Goal: Task Accomplishment & Management: Complete application form

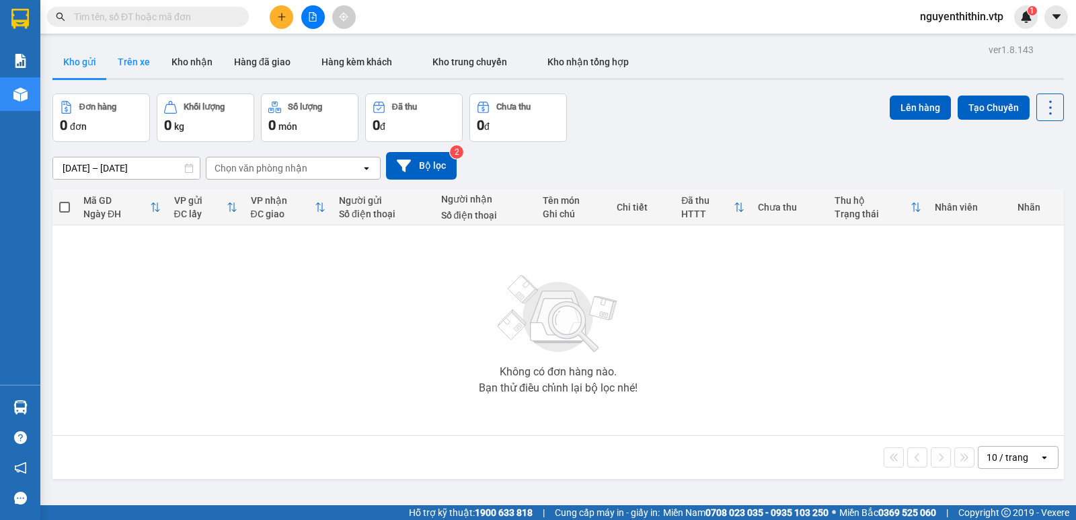
click at [134, 62] on button "Trên xe" at bounding box center [134, 62] width 54 height 32
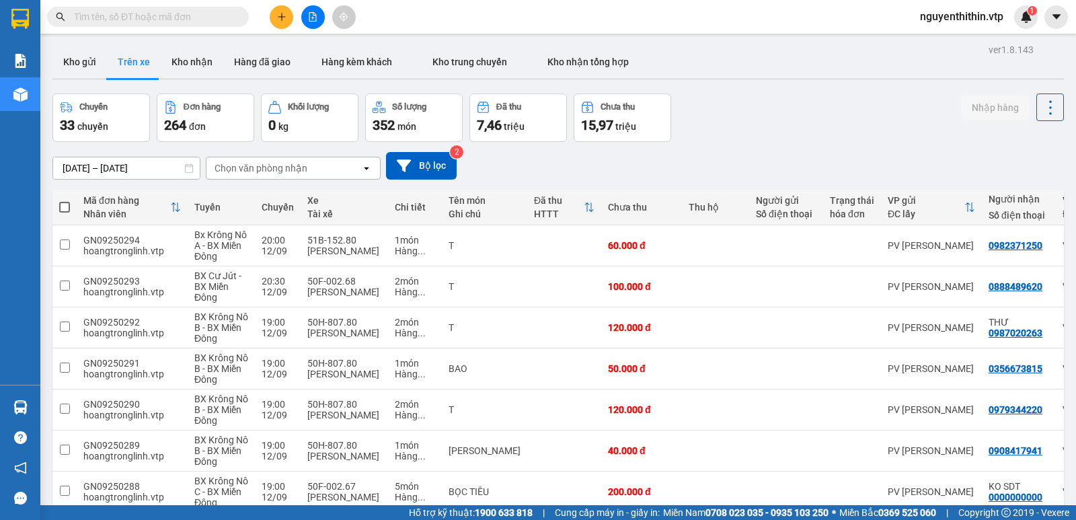
click at [307, 171] on div "Chọn văn phòng nhận" at bounding box center [283, 168] width 155 height 22
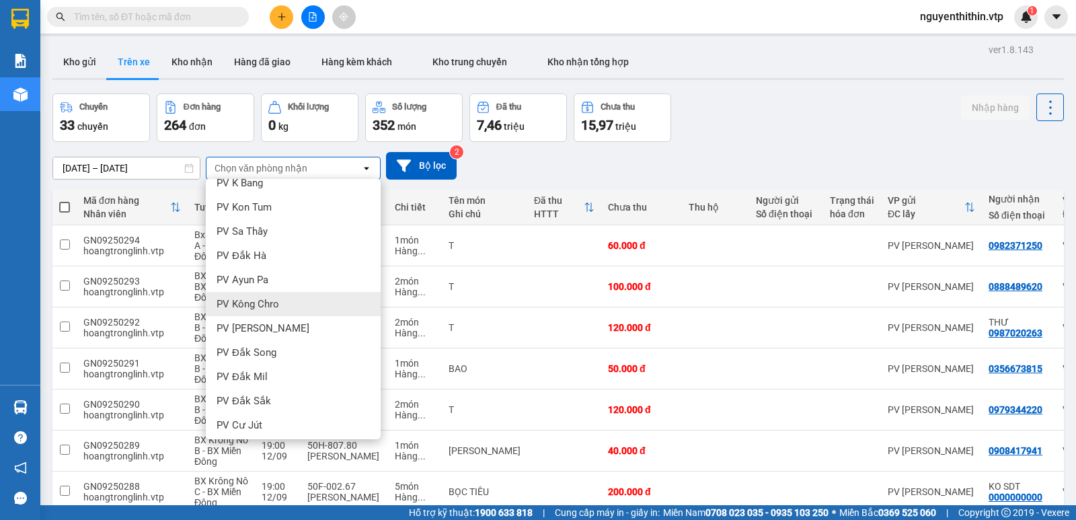
scroll to position [202, 0]
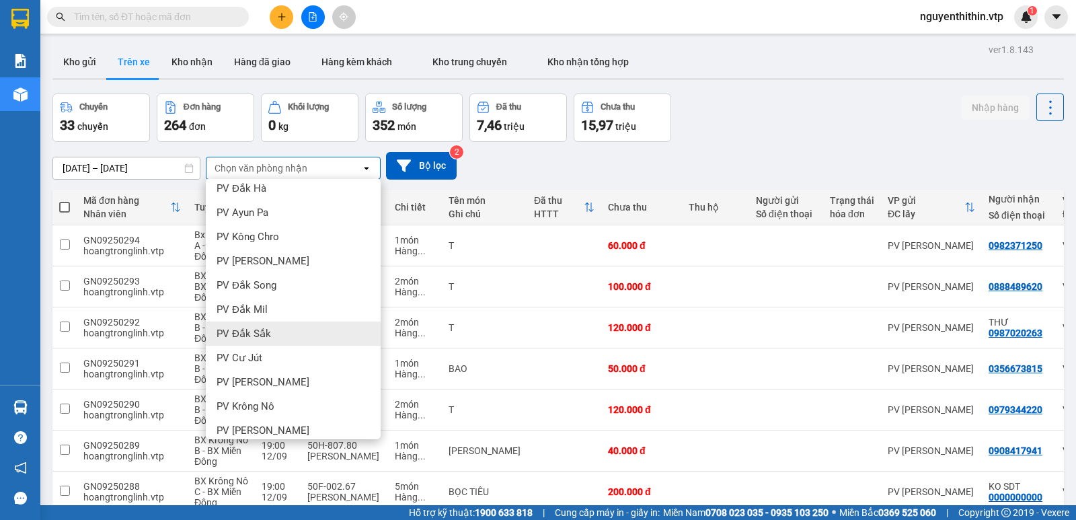
click at [257, 334] on span "PV Đắk Sắk" at bounding box center [244, 333] width 54 height 13
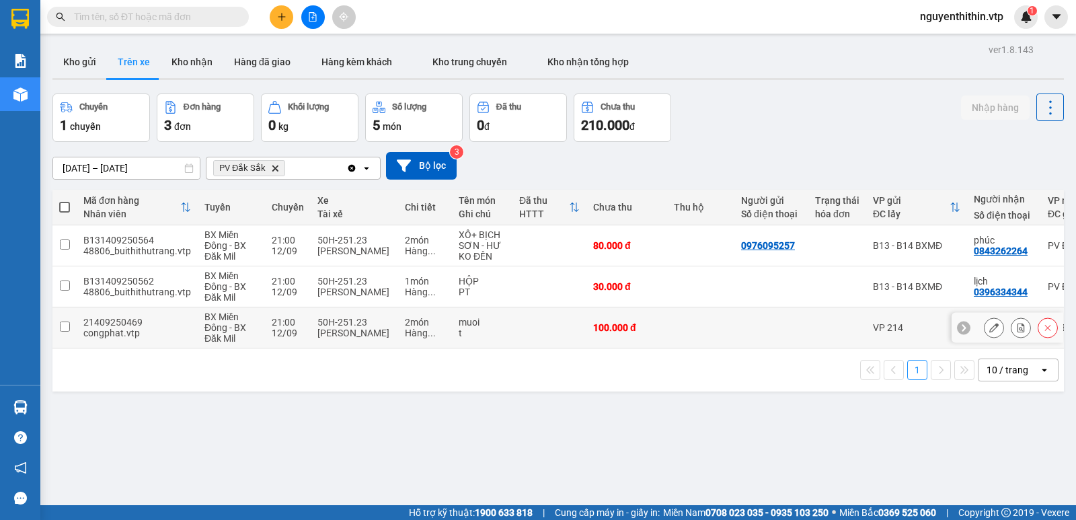
click at [65, 327] on input "checkbox" at bounding box center [65, 326] width 10 height 10
checkbox input "true"
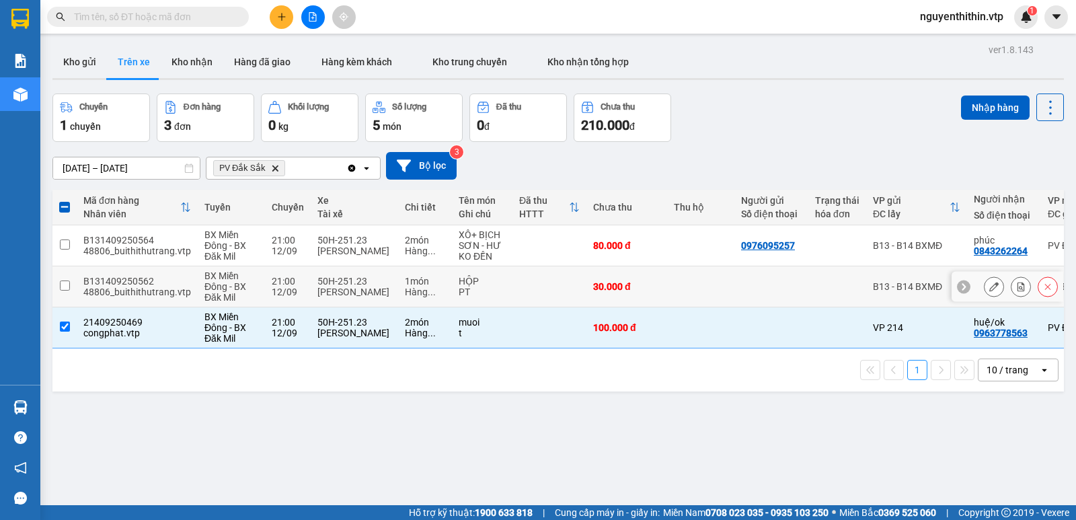
click at [65, 285] on input "checkbox" at bounding box center [65, 285] width 10 height 10
checkbox input "true"
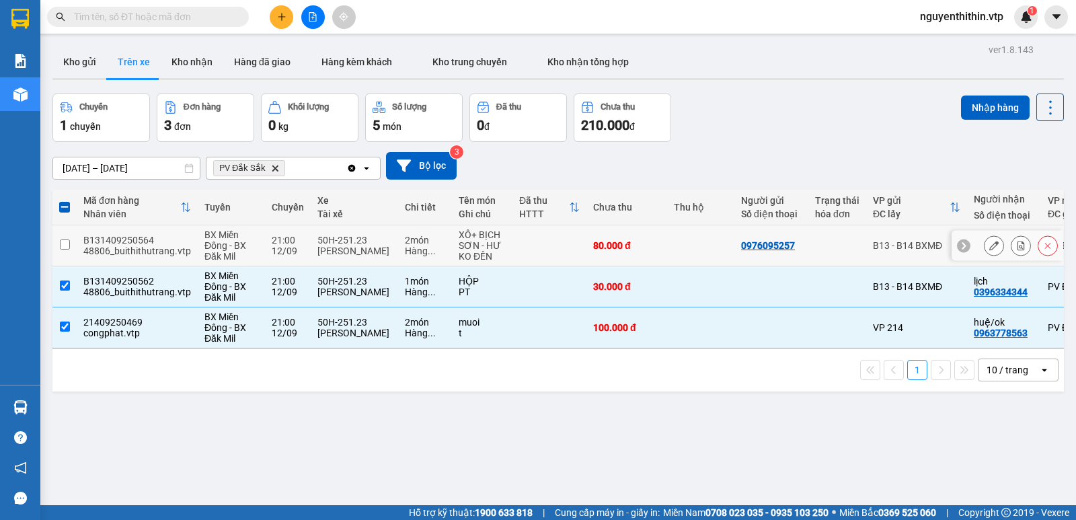
click at [64, 244] on input "checkbox" at bounding box center [65, 244] width 10 height 10
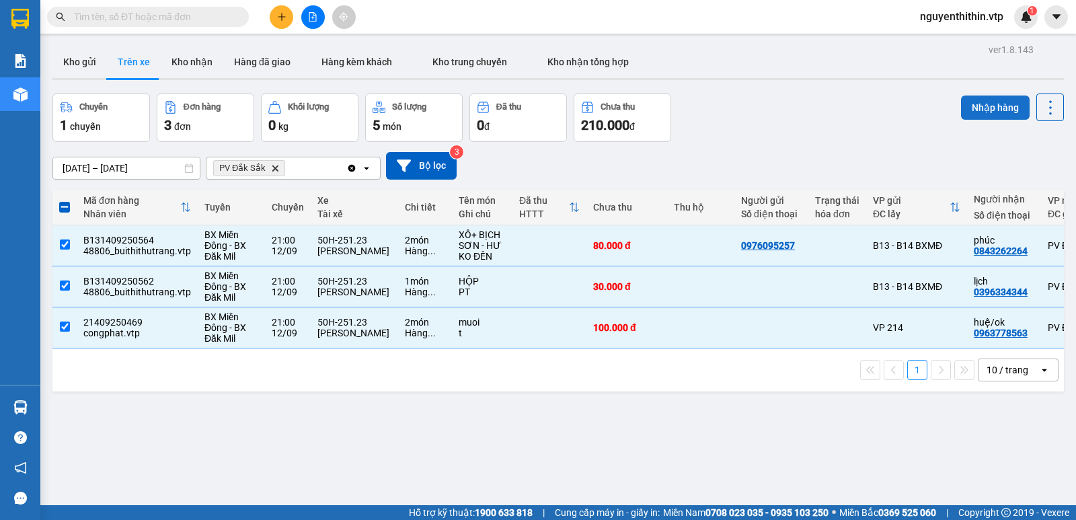
click at [986, 105] on button "Nhập hàng" at bounding box center [995, 107] width 69 height 24
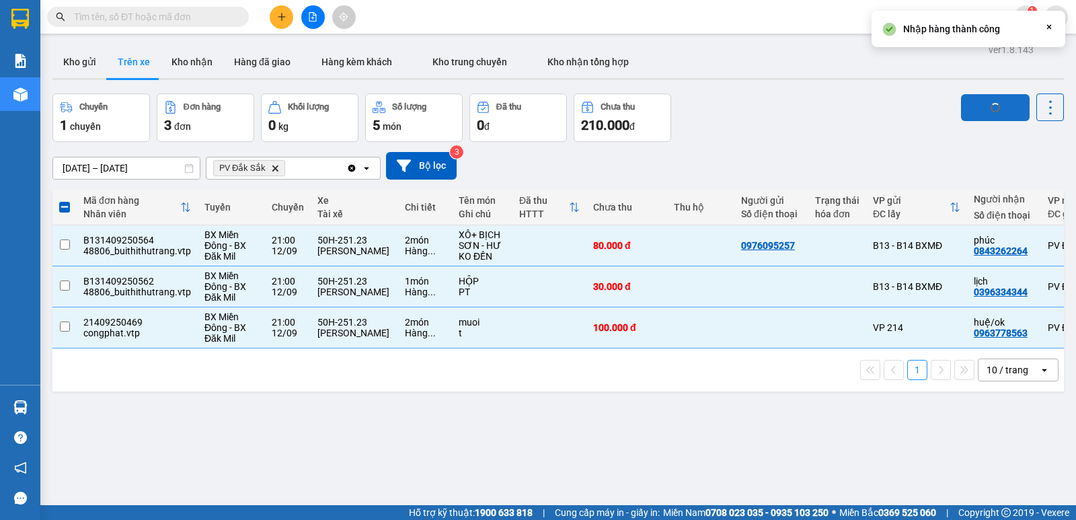
checkbox input "false"
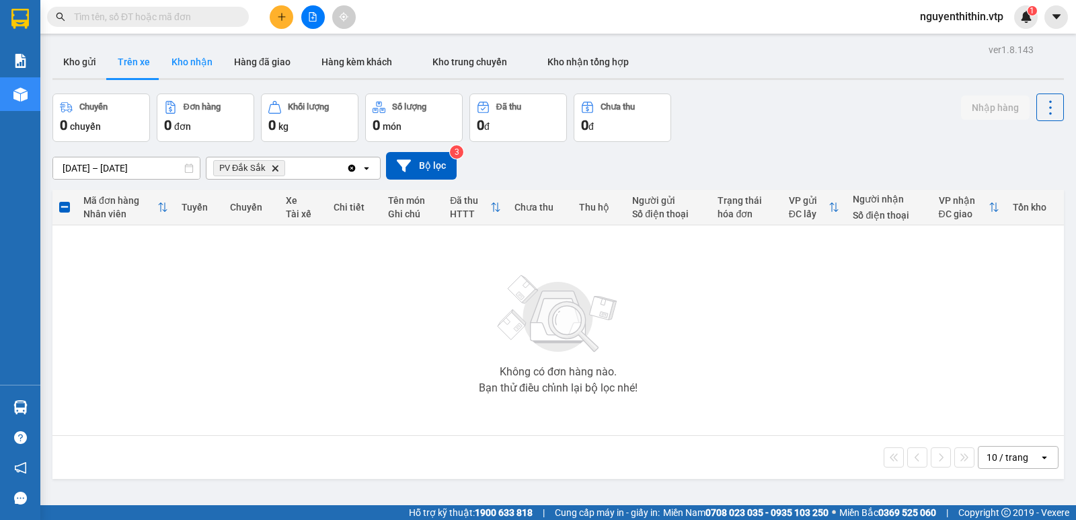
click at [194, 59] on button "Kho nhận" at bounding box center [192, 62] width 63 height 32
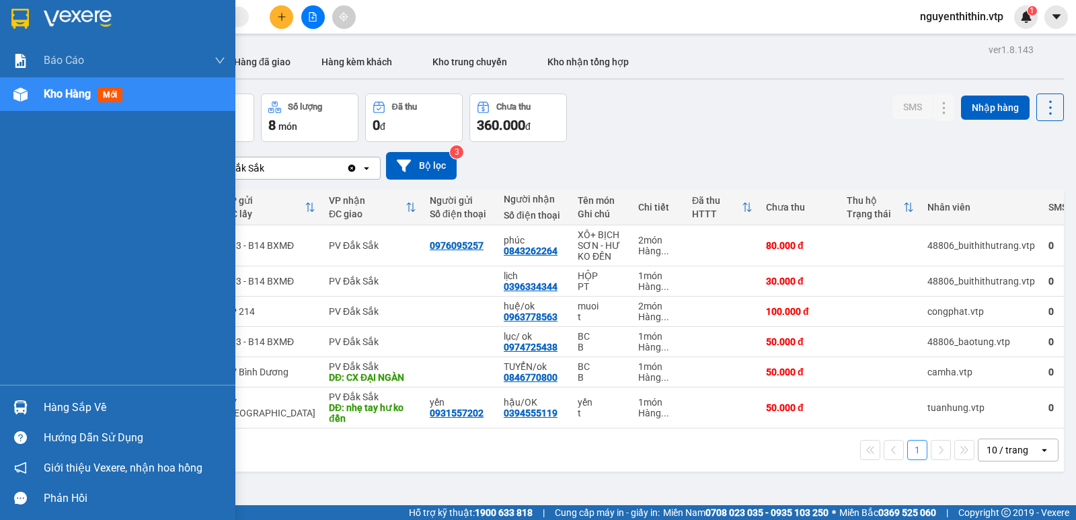
click at [24, 412] on img at bounding box center [20, 407] width 14 height 14
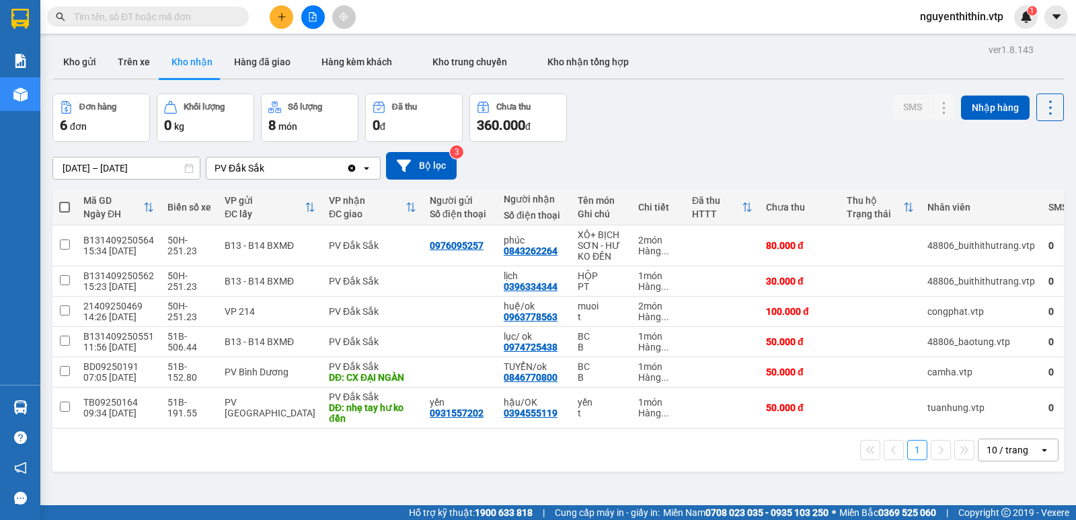
click at [734, 494] on section "Kết quả tìm kiếm ( 0 ) Bộ lọc No Data nguyenthithin.vtp 1 Báo cáo BC giao hàng …" at bounding box center [538, 260] width 1076 height 520
click at [912, 368] on icon at bounding box center [916, 371] width 9 height 9
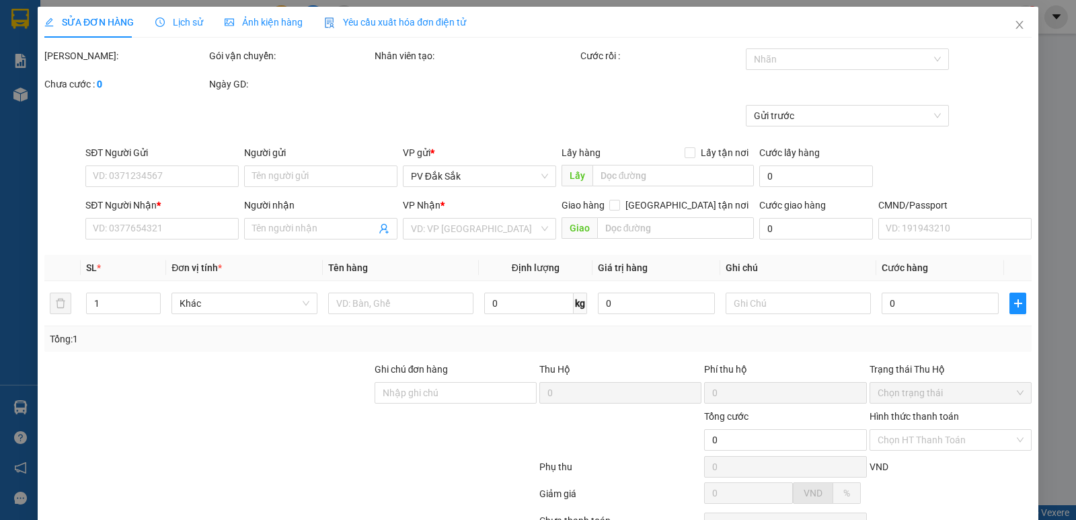
type input "2.500"
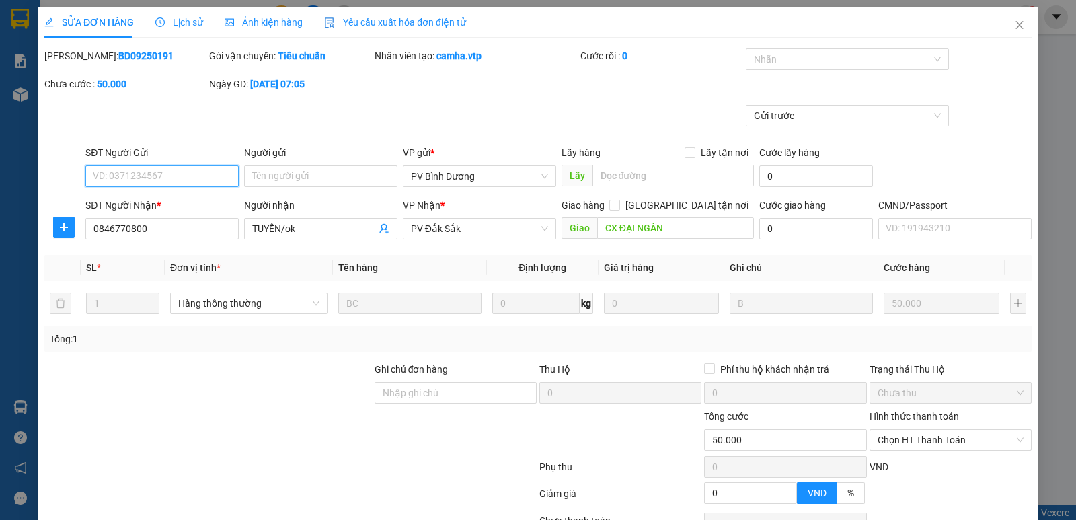
type input "0846770800"
type input "TUYỂN/ok"
type input "CX ĐẠI NGÀN"
type input "50.000"
click at [898, 416] on label "Hình thức thanh toán" at bounding box center [913, 416] width 89 height 11
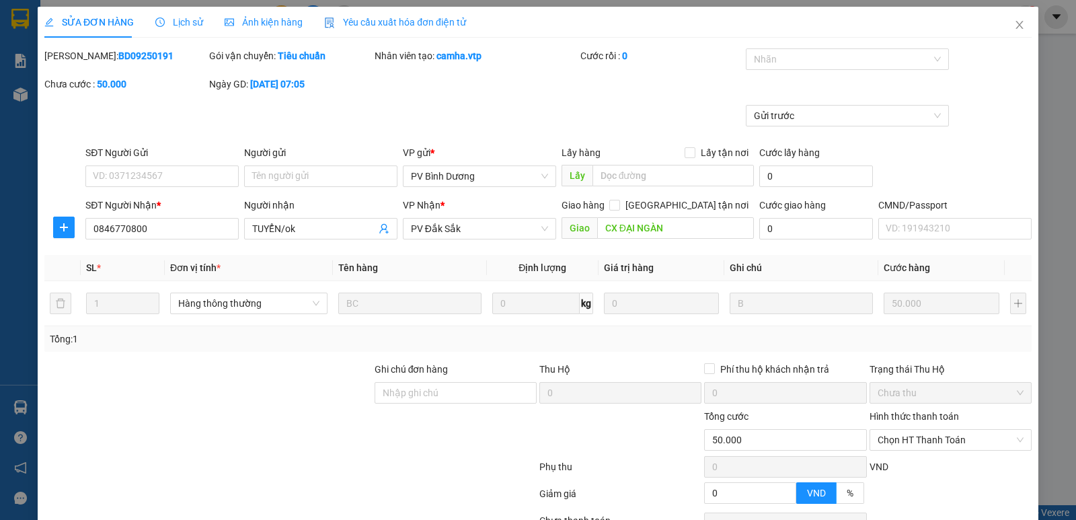
click at [898, 430] on input "Hình thức thanh toán" at bounding box center [946, 440] width 137 height 20
click at [895, 327] on div "Tại văn phòng" at bounding box center [941, 326] width 145 height 15
type input "0"
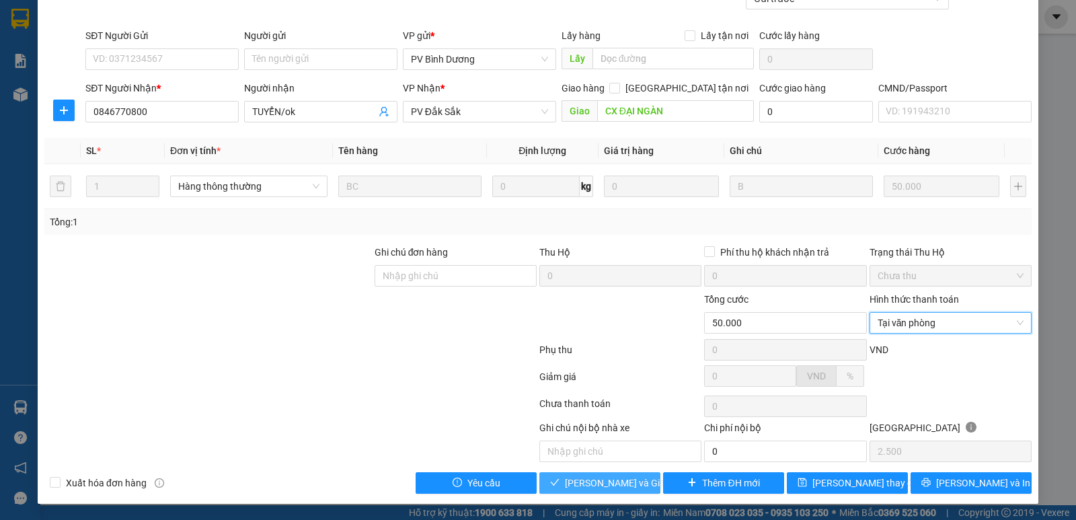
click at [598, 481] on span "Lưu và Giao hàng" at bounding box center [629, 482] width 129 height 15
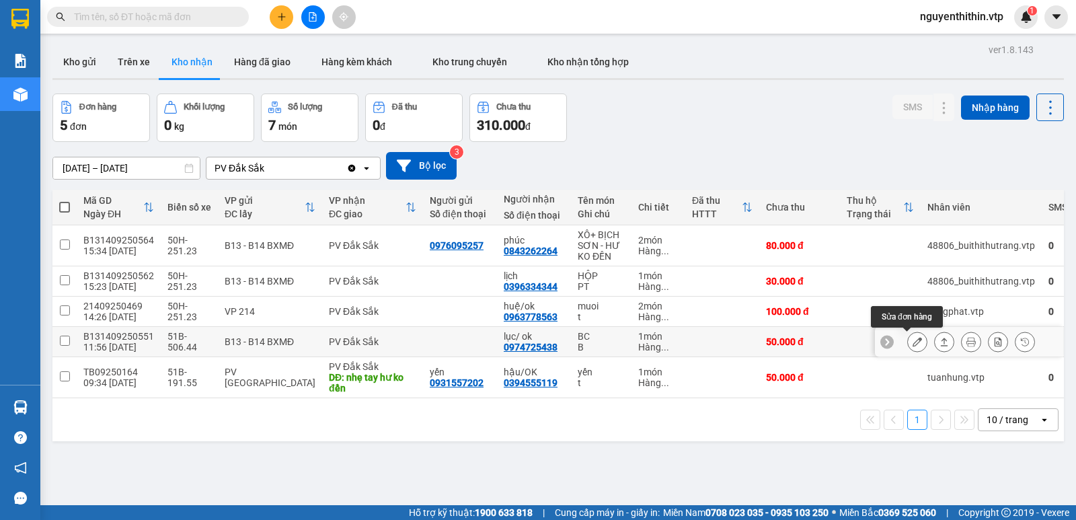
click at [912, 342] on icon at bounding box center [916, 341] width 9 height 9
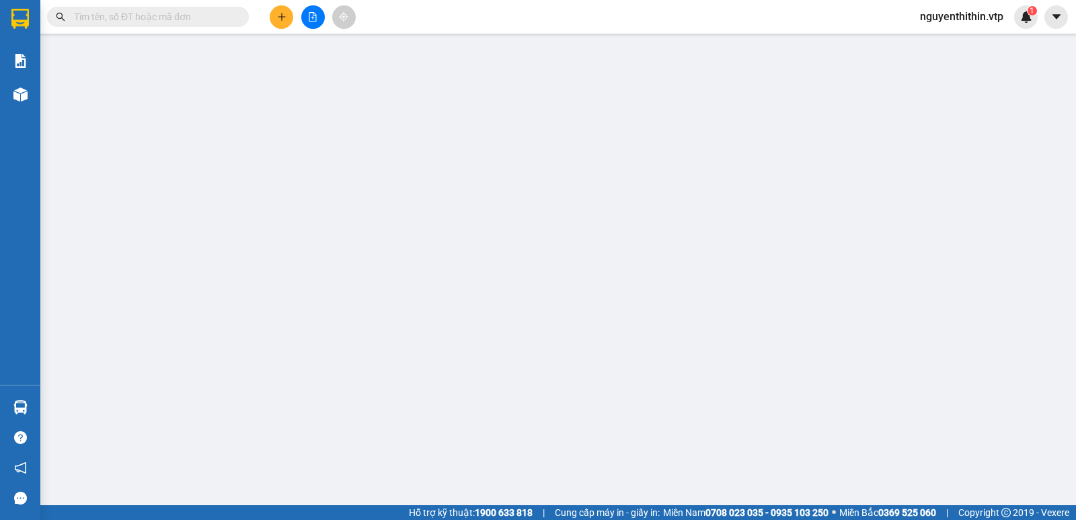
type input "2.500"
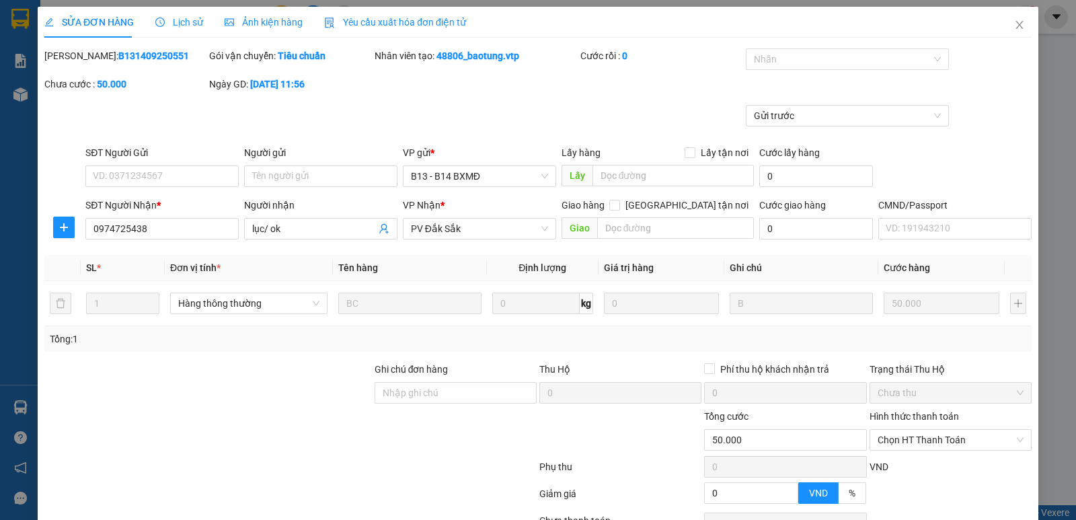
type input "0974725438"
type input "lục/ ok"
type input "50.000"
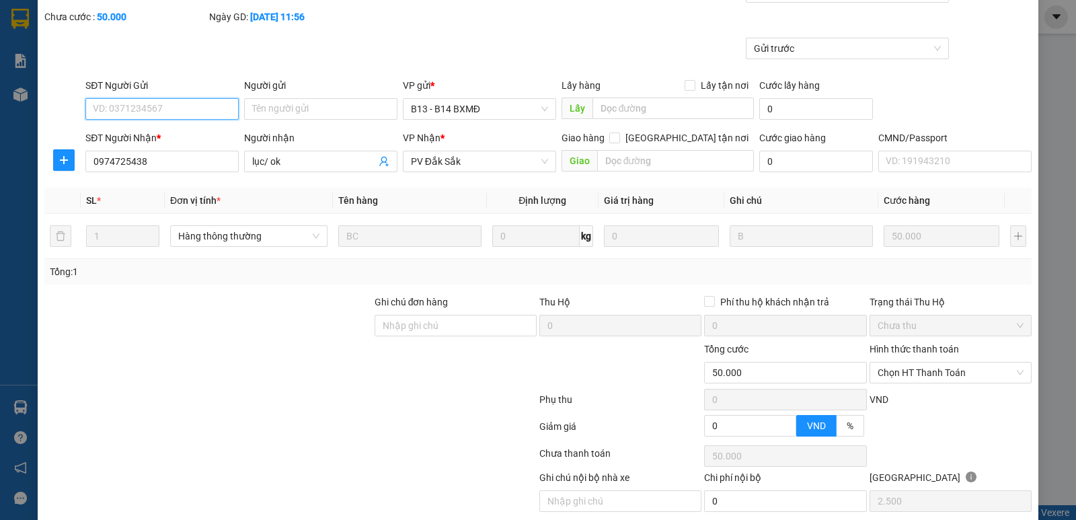
scroll to position [117, 0]
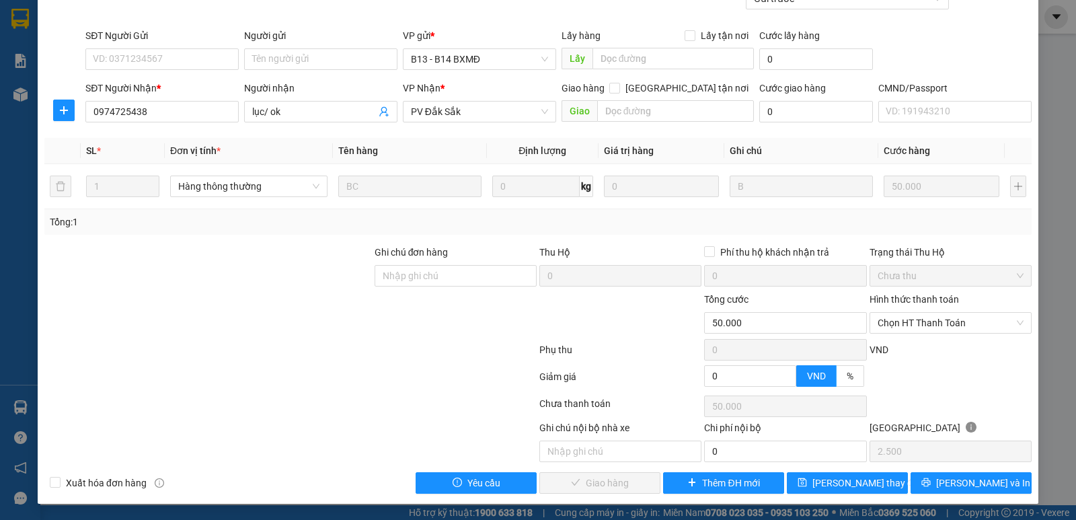
click at [889, 299] on label "Hình thức thanh toán" at bounding box center [913, 299] width 89 height 11
click at [889, 313] on input "Hình thức thanh toán" at bounding box center [946, 323] width 137 height 20
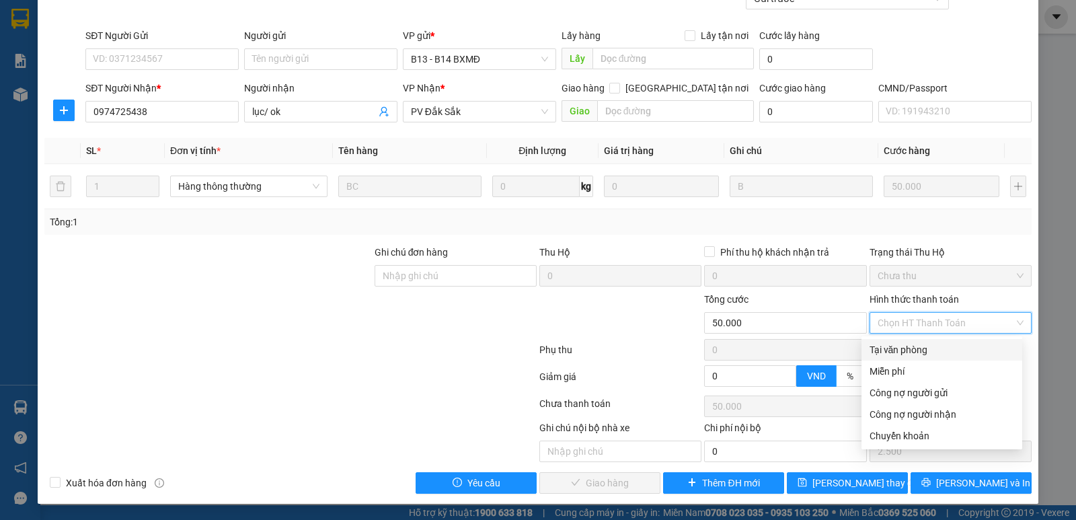
click at [896, 351] on div "Tại văn phòng" at bounding box center [941, 349] width 145 height 15
type input "0"
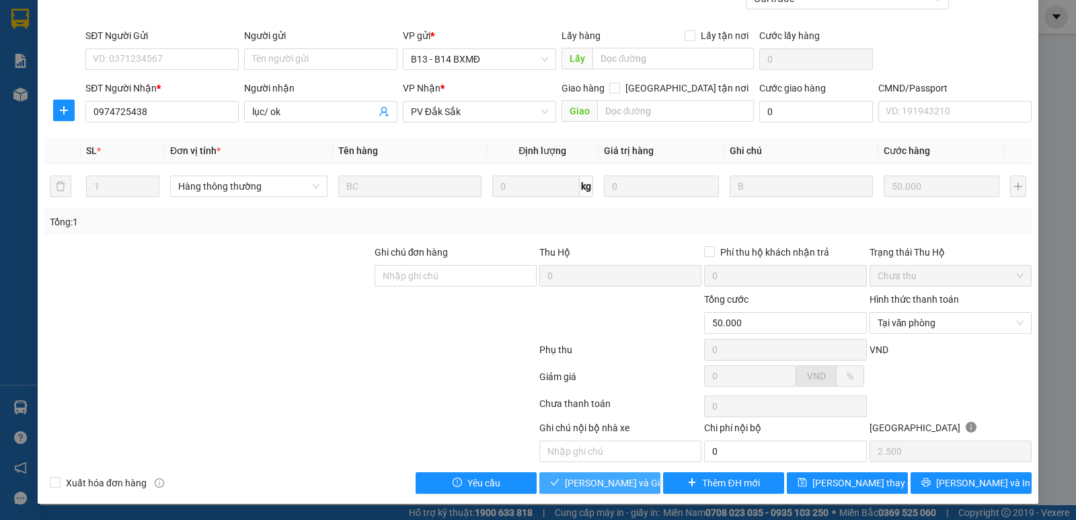
click at [585, 485] on span "Lưu và Giao hàng" at bounding box center [629, 482] width 129 height 15
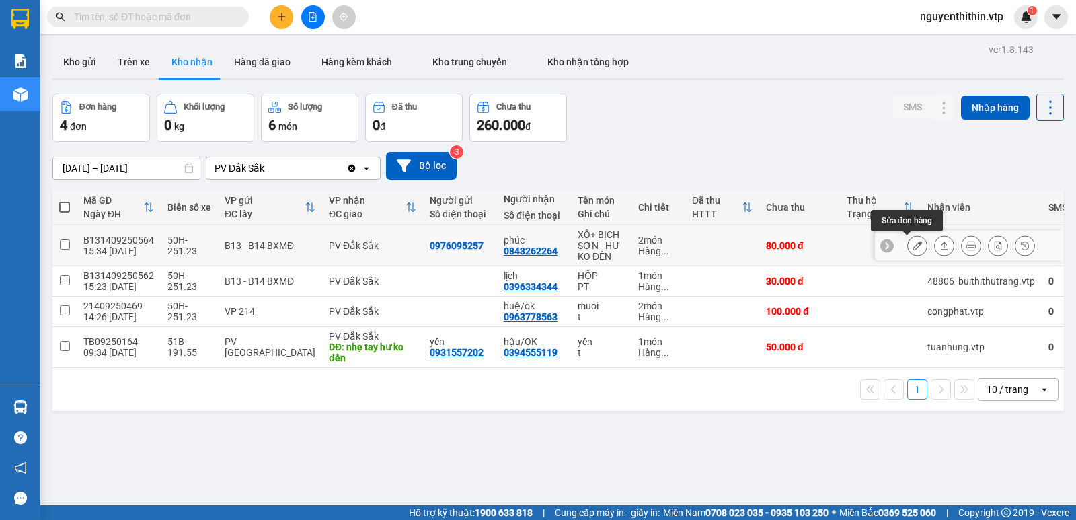
click at [912, 244] on icon at bounding box center [916, 245] width 9 height 9
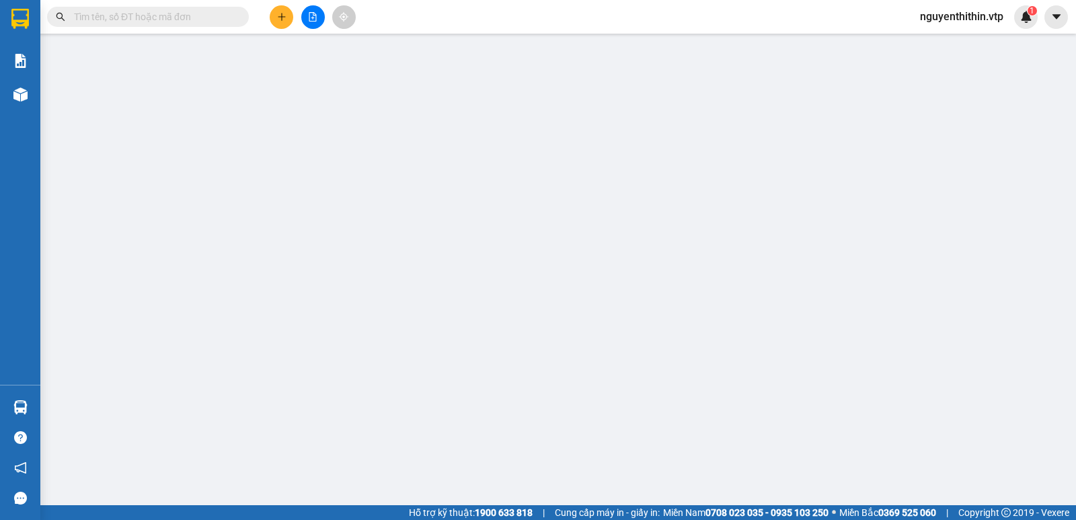
type input "4.000"
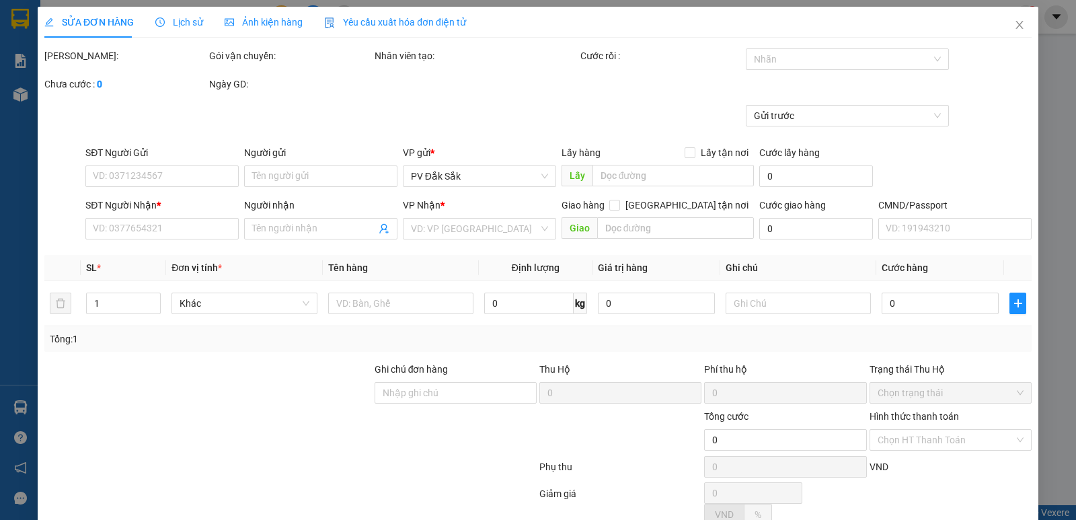
type input "0976095257"
type input "0843262264"
type input "phúc"
type input "80.000"
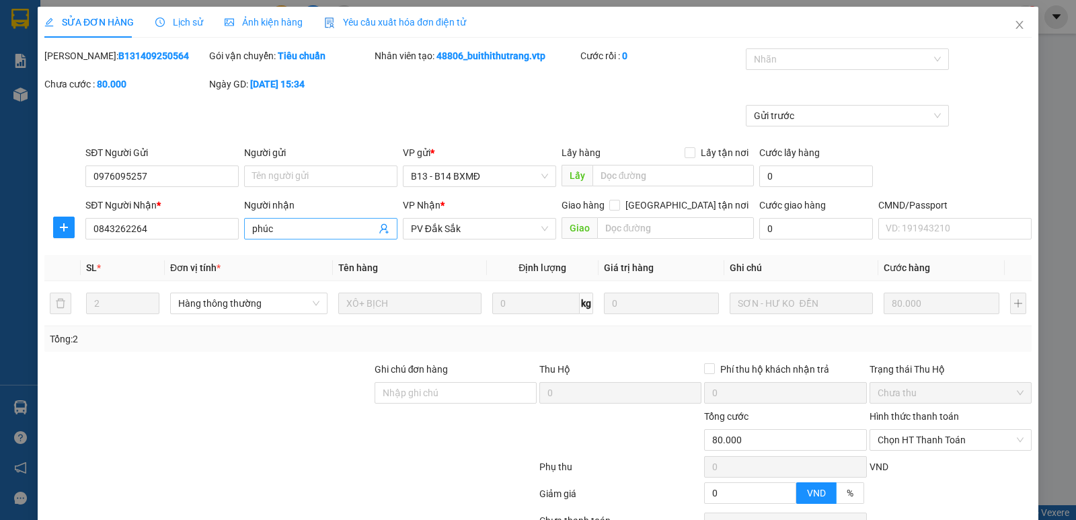
click at [279, 225] on input "phúc" at bounding box center [314, 228] width 124 height 15
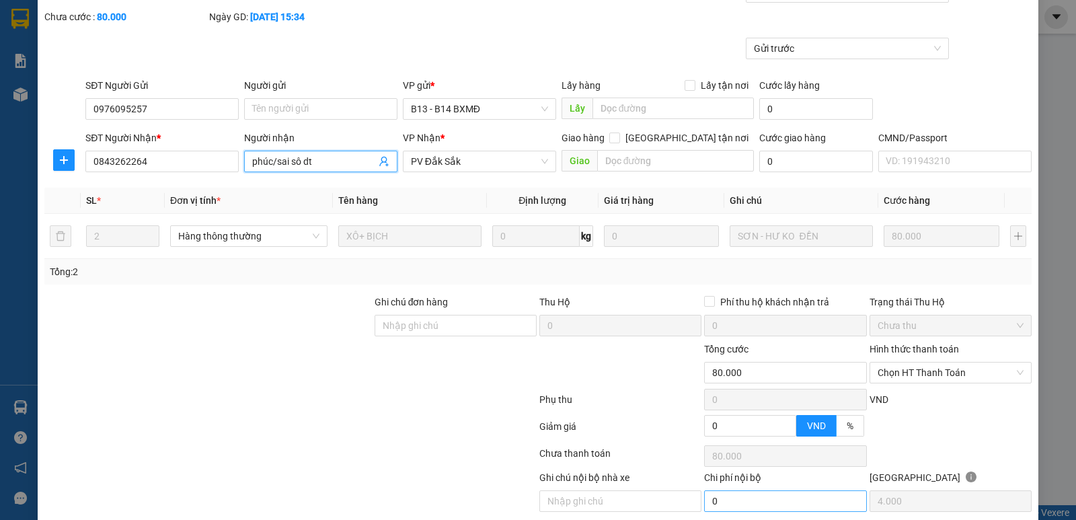
scroll to position [117, 0]
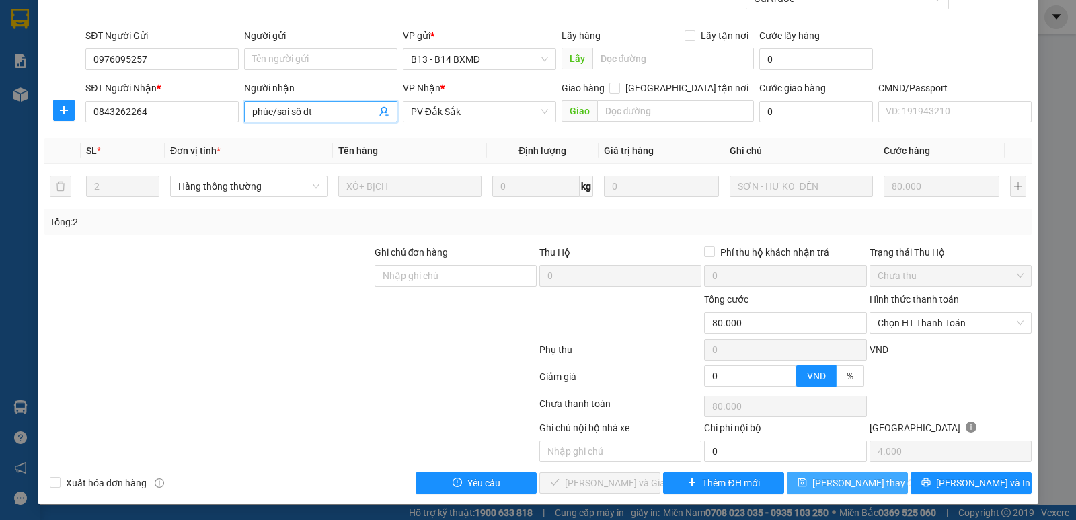
type input "phúc/sai sô dt"
click at [831, 488] on span "Lưu thay đổi" at bounding box center [866, 482] width 108 height 15
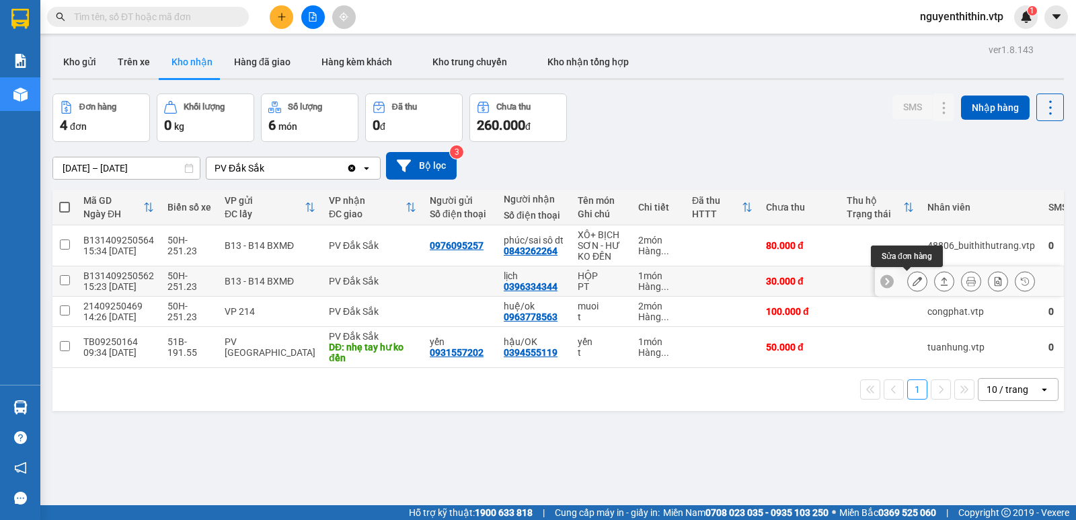
click at [912, 283] on icon at bounding box center [916, 280] width 9 height 9
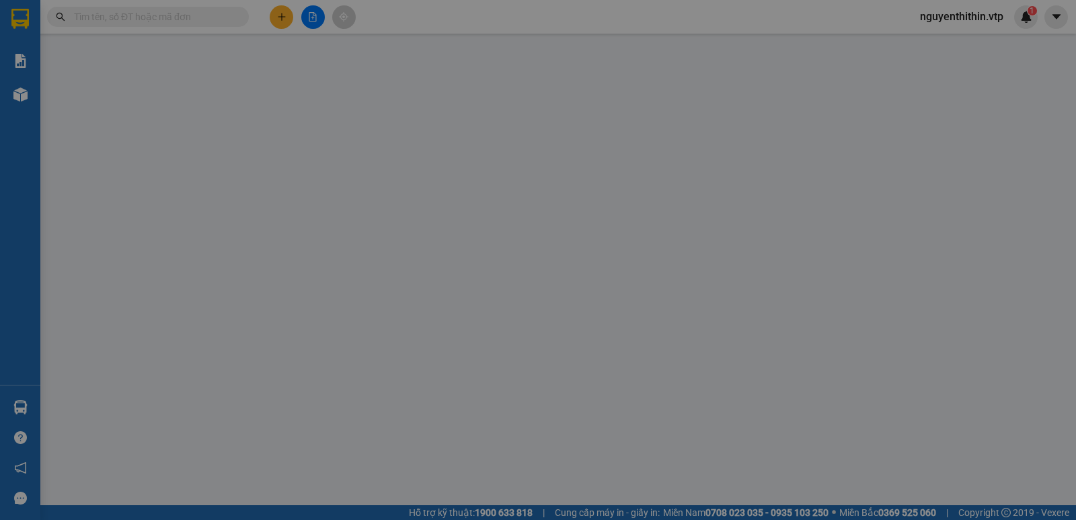
type input "0396334344"
type input "lịch"
type input "30.000"
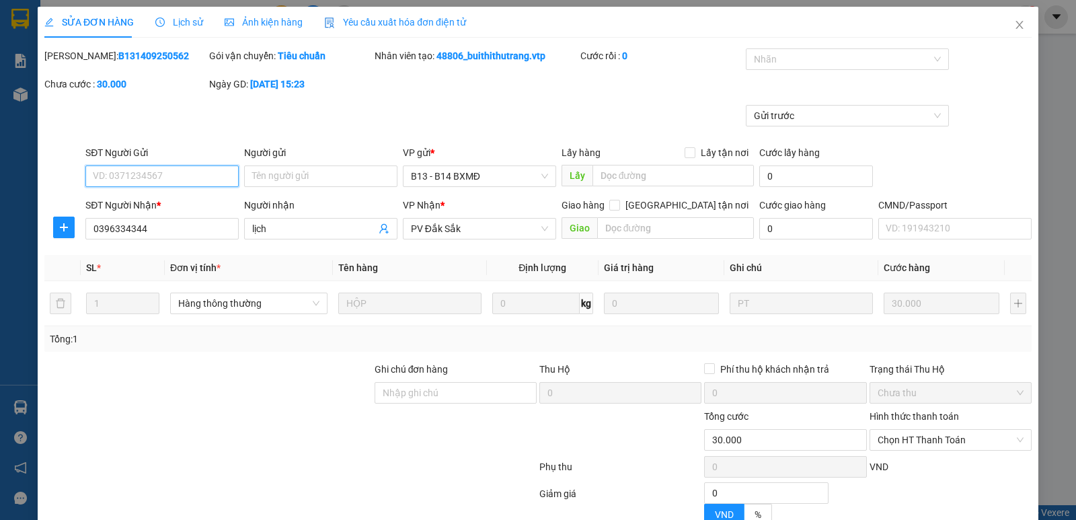
type input "1.500"
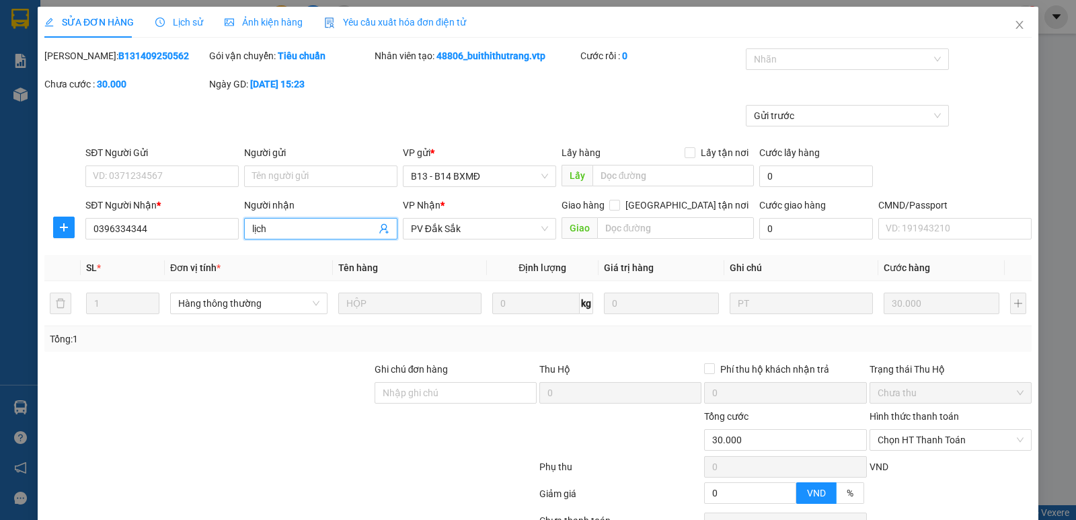
click at [281, 223] on input "lịch" at bounding box center [314, 228] width 124 height 15
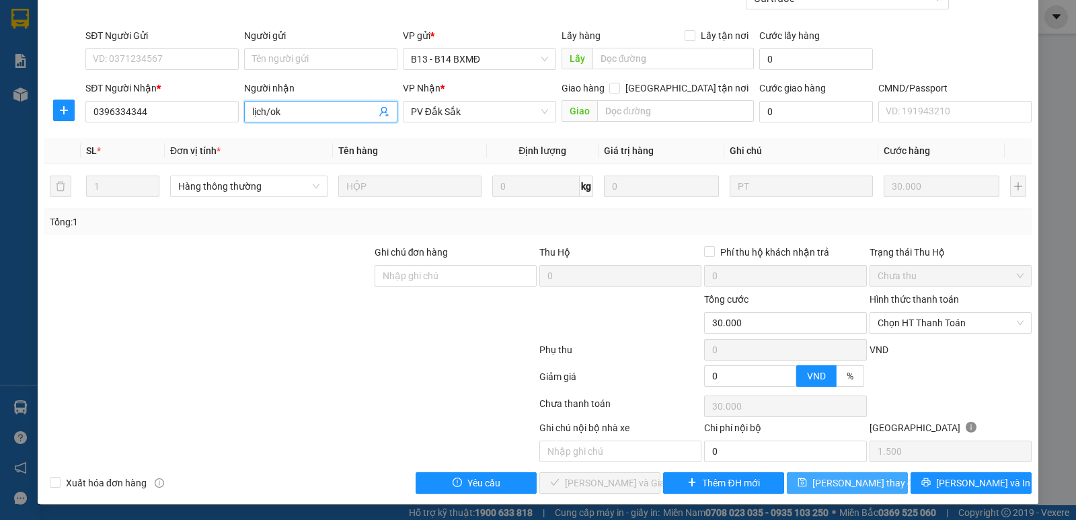
type input "lịch/ok"
click at [845, 484] on span "Lưu thay đổi" at bounding box center [866, 482] width 108 height 15
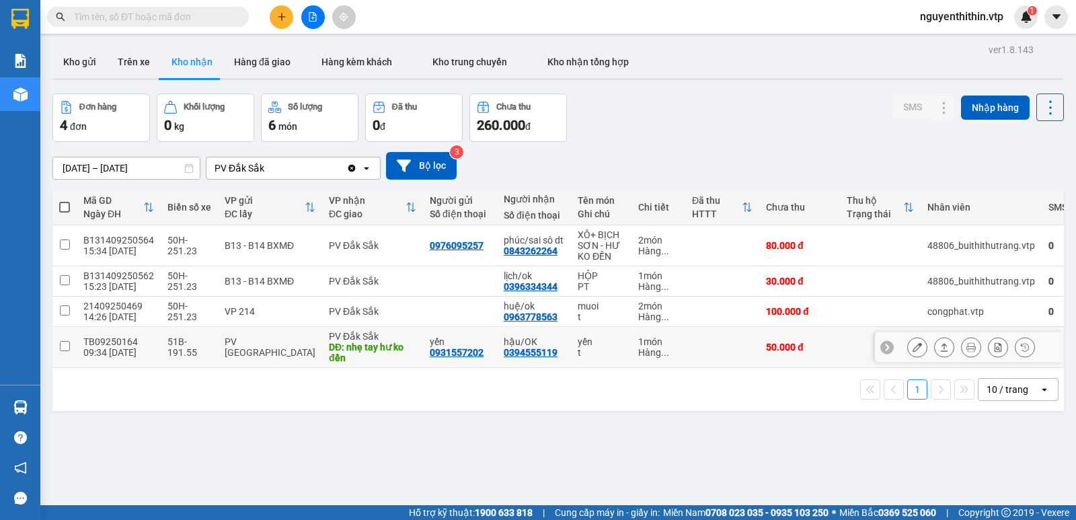
drag, startPoint x: 639, startPoint y: 353, endPoint x: 704, endPoint y: 444, distance: 111.4
click at [704, 444] on div "ver 1.8.143 Kho gửi Trên xe Kho nhận Hàng đã giao Hàng kèm khách Kho trung chuy…" at bounding box center [558, 300] width 1022 height 520
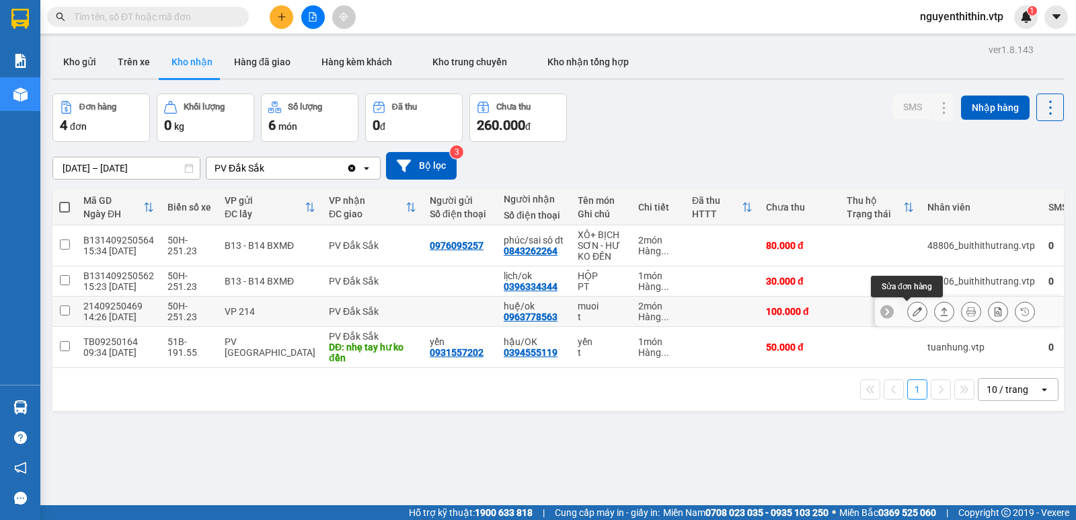
click at [912, 313] on icon at bounding box center [916, 311] width 9 height 9
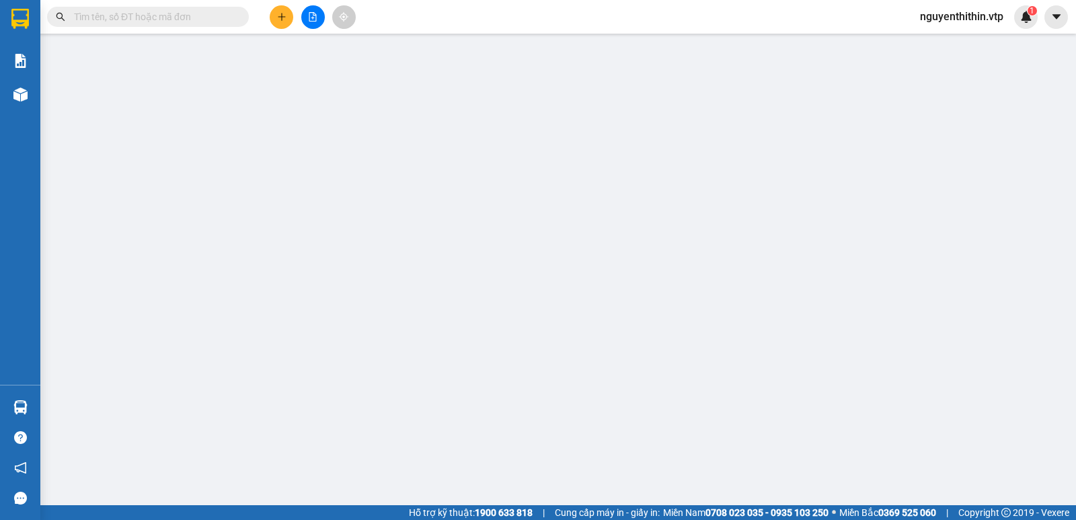
type input "0963778563"
type input "huệ/ok"
type input "100.000"
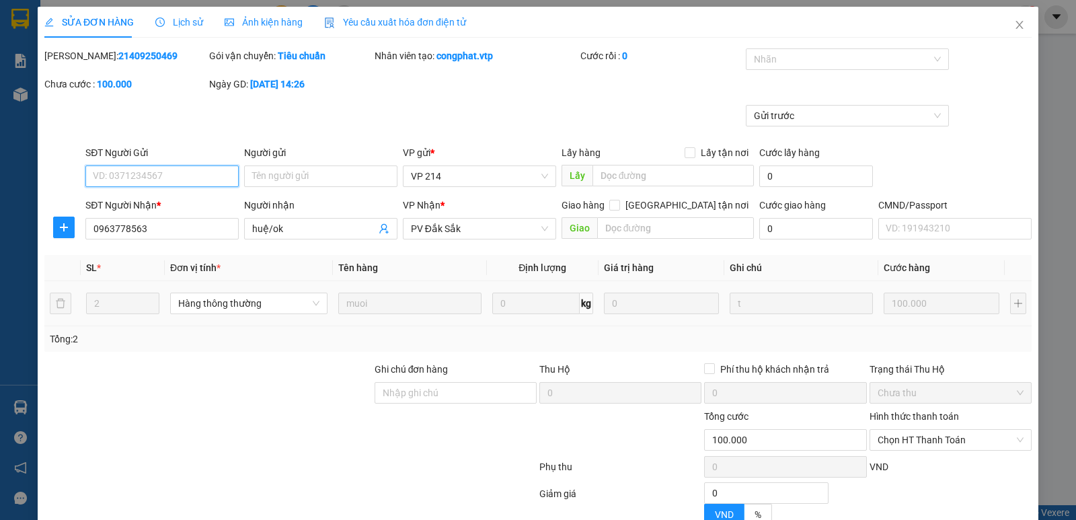
type input "5.000"
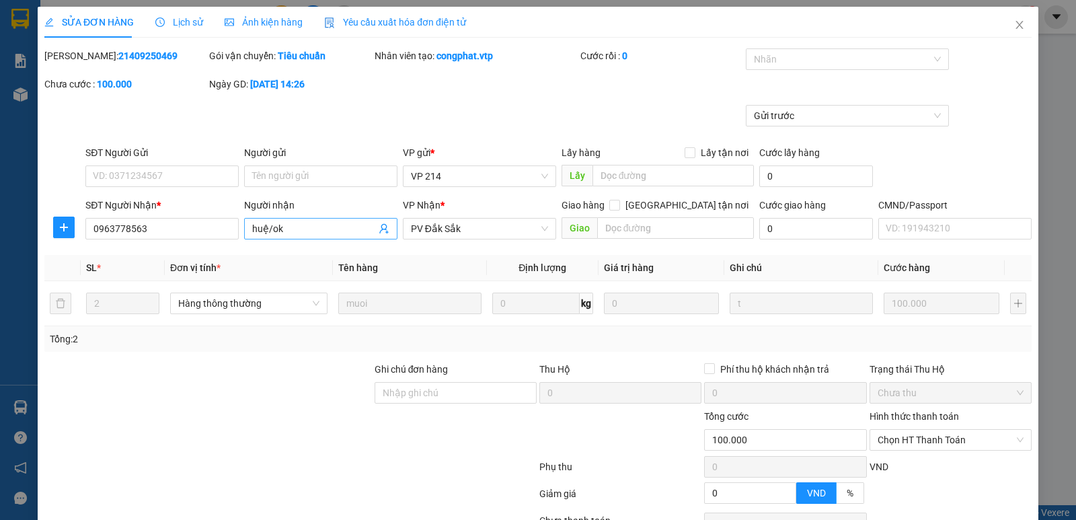
click at [294, 228] on input "huệ/ok" at bounding box center [314, 228] width 124 height 15
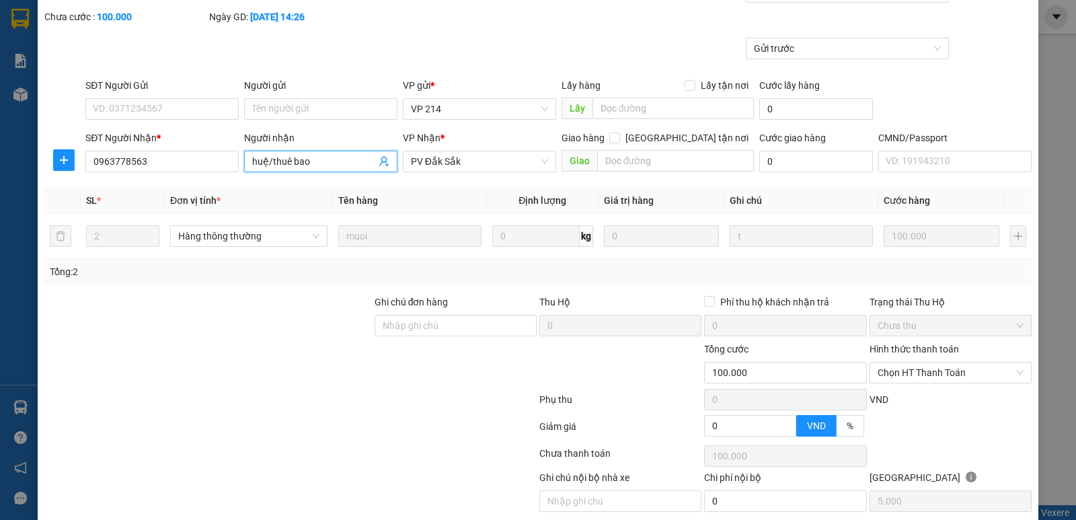
scroll to position [117, 0]
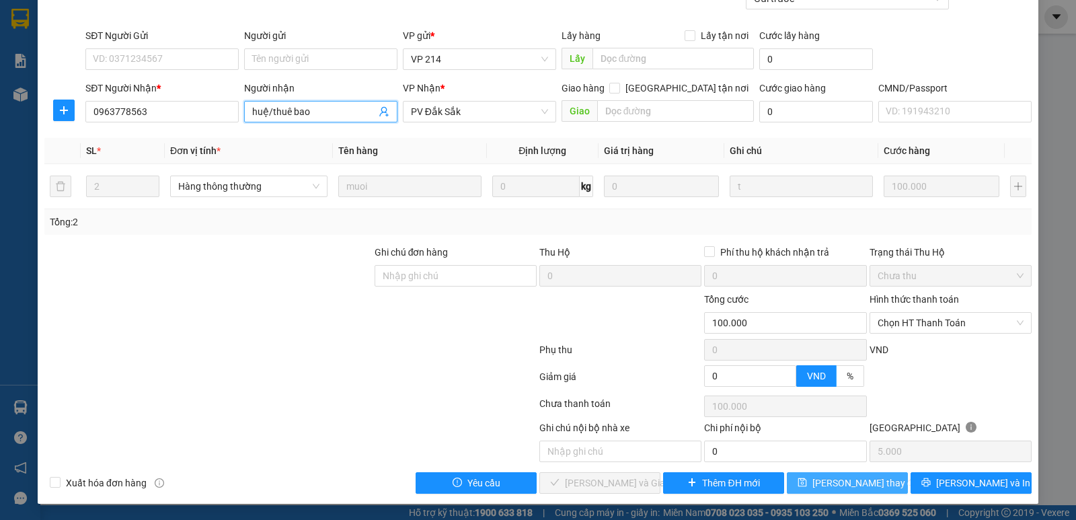
type input "huệ/thuê bao"
click at [852, 482] on span "Lưu thay đổi" at bounding box center [866, 482] width 108 height 15
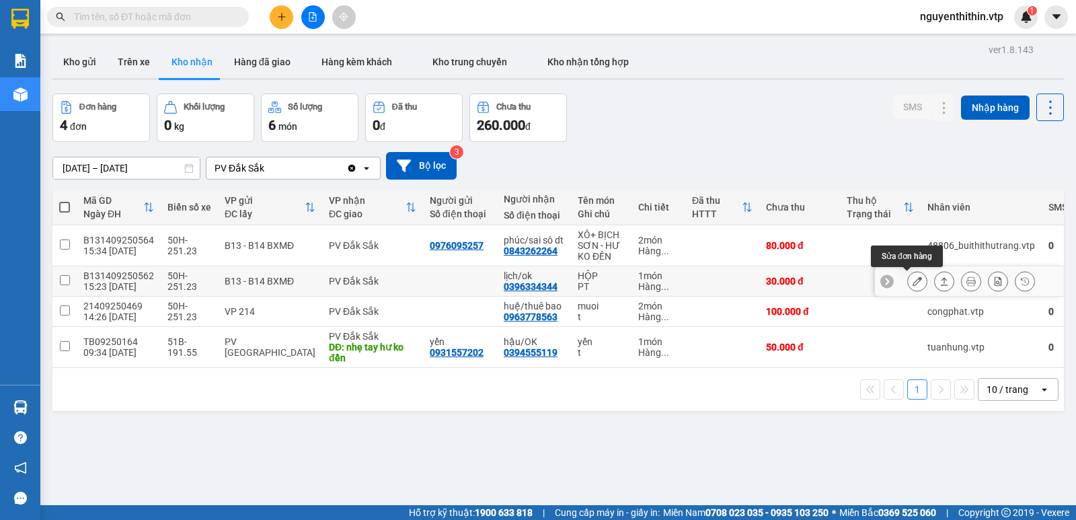
click at [912, 284] on icon at bounding box center [916, 280] width 9 height 9
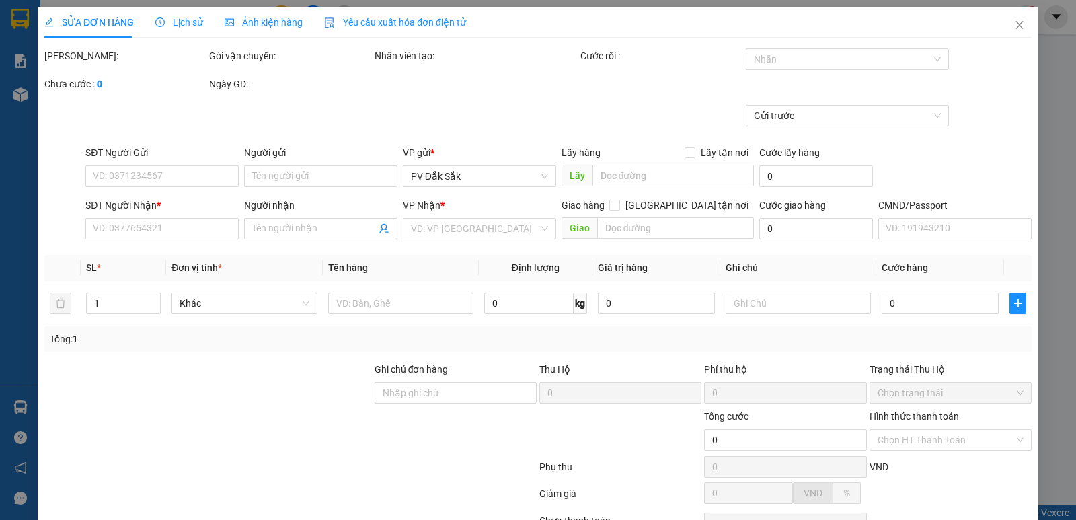
type input "1.500"
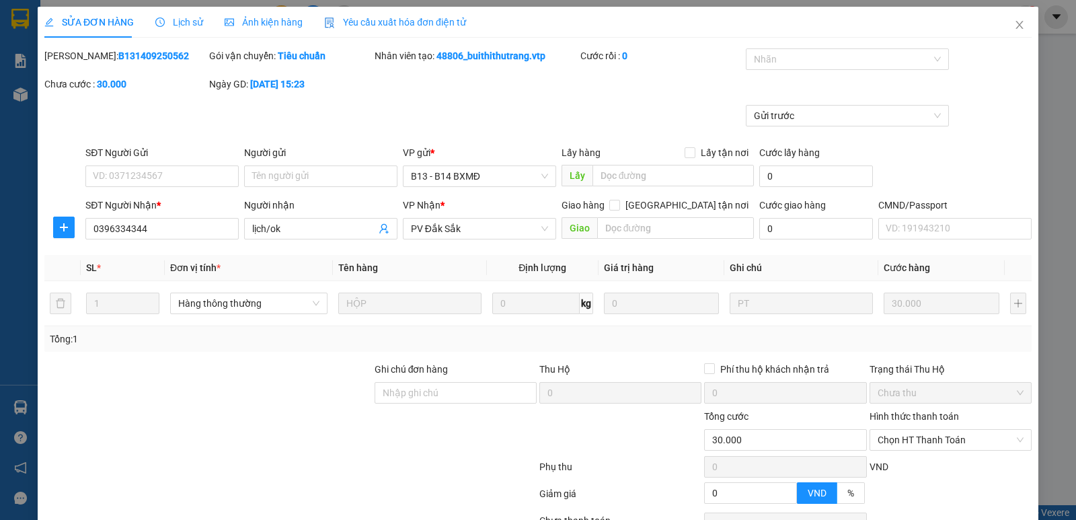
type input "0396334344"
type input "lịch/ok"
type input "30.000"
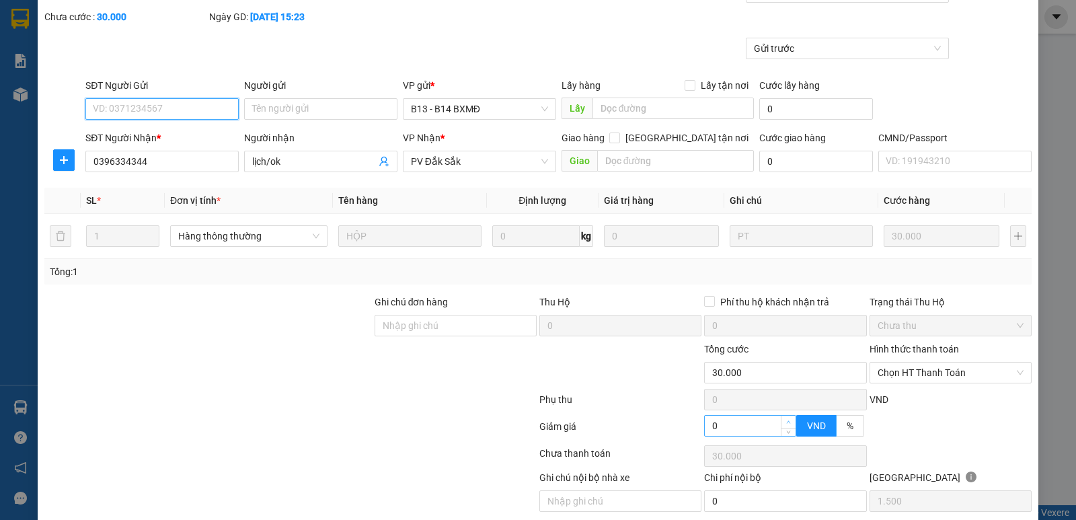
scroll to position [117, 0]
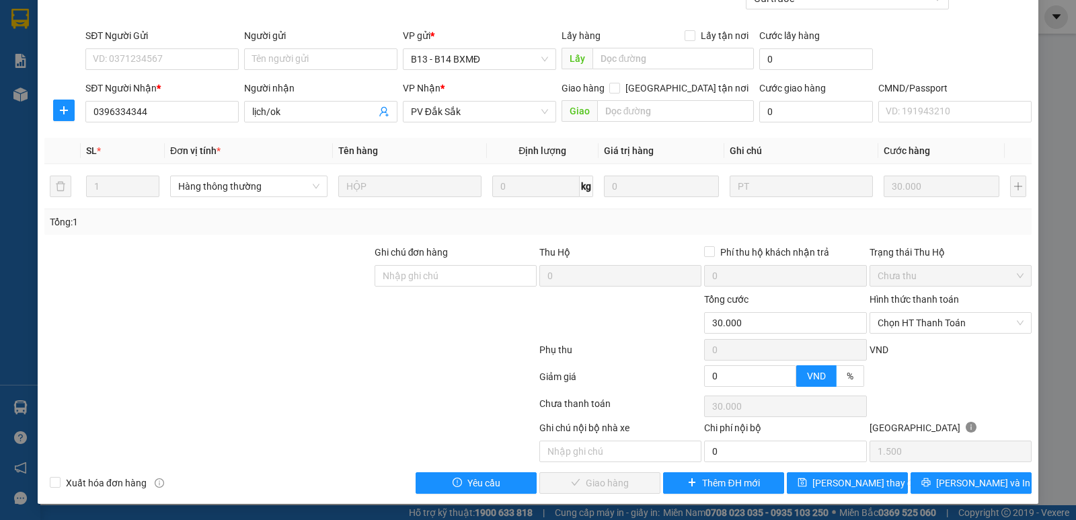
click at [910, 297] on label "Hình thức thanh toán" at bounding box center [913, 299] width 89 height 11
click at [910, 313] on input "Hình thức thanh toán" at bounding box center [946, 323] width 137 height 20
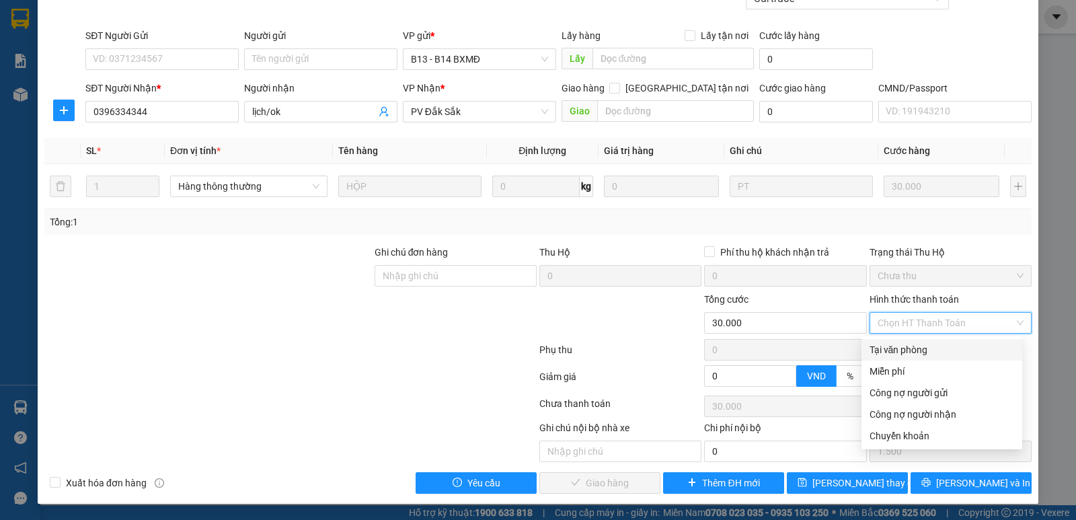
click at [919, 350] on div "Tại văn phòng" at bounding box center [941, 349] width 145 height 15
type input "0"
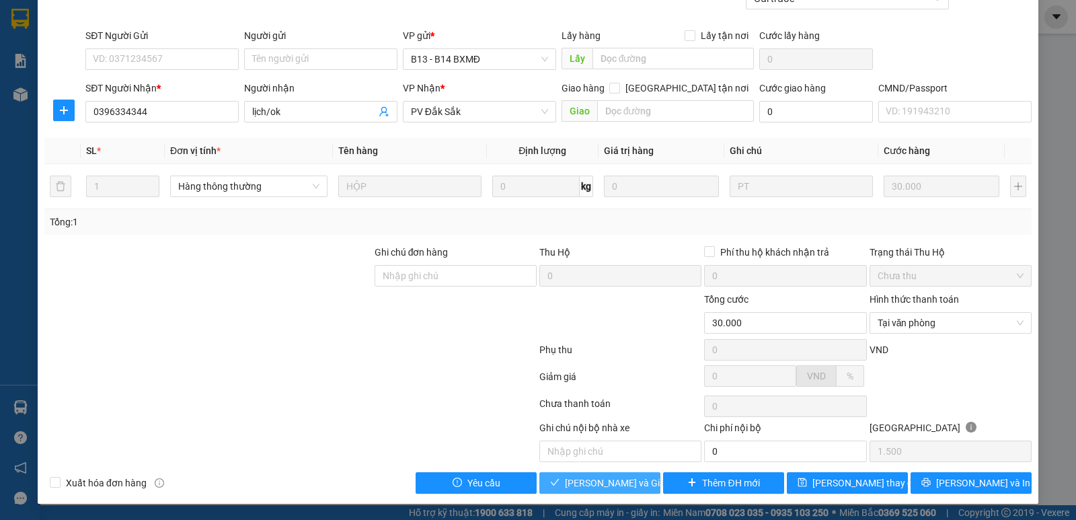
click at [576, 483] on span "Lưu và Giao hàng" at bounding box center [629, 482] width 129 height 15
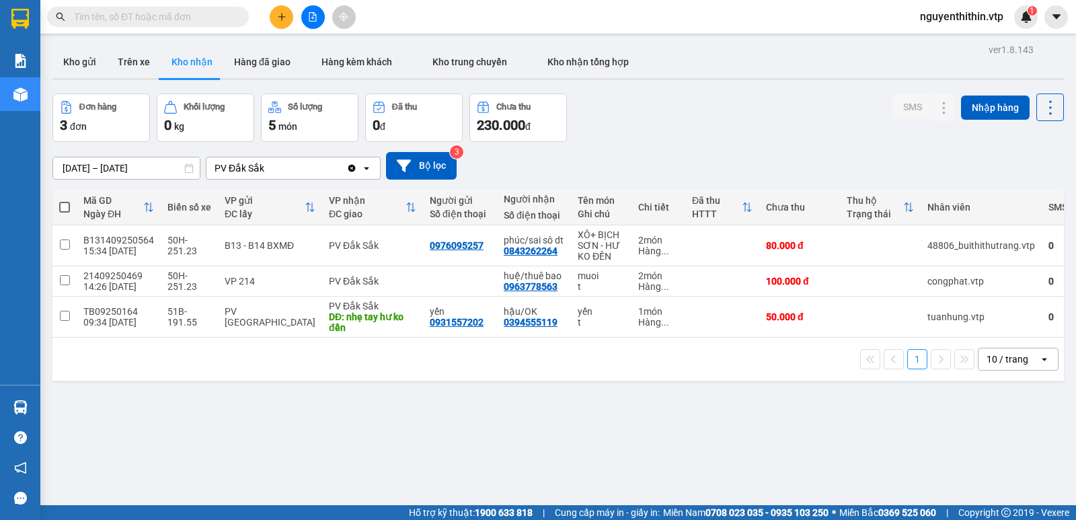
click at [96, 20] on input "text" at bounding box center [153, 16] width 159 height 15
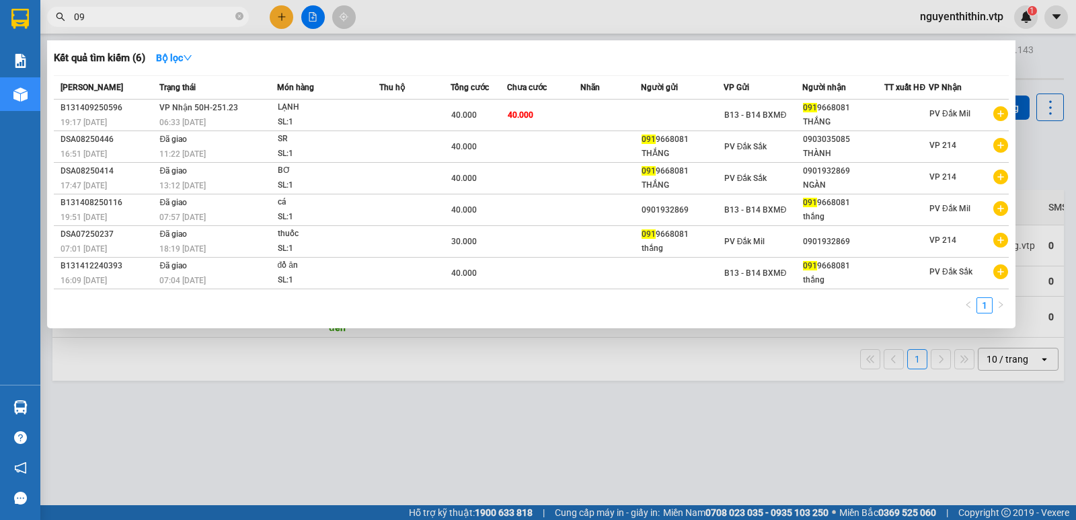
type input "0"
